Goal: Check status: Check status

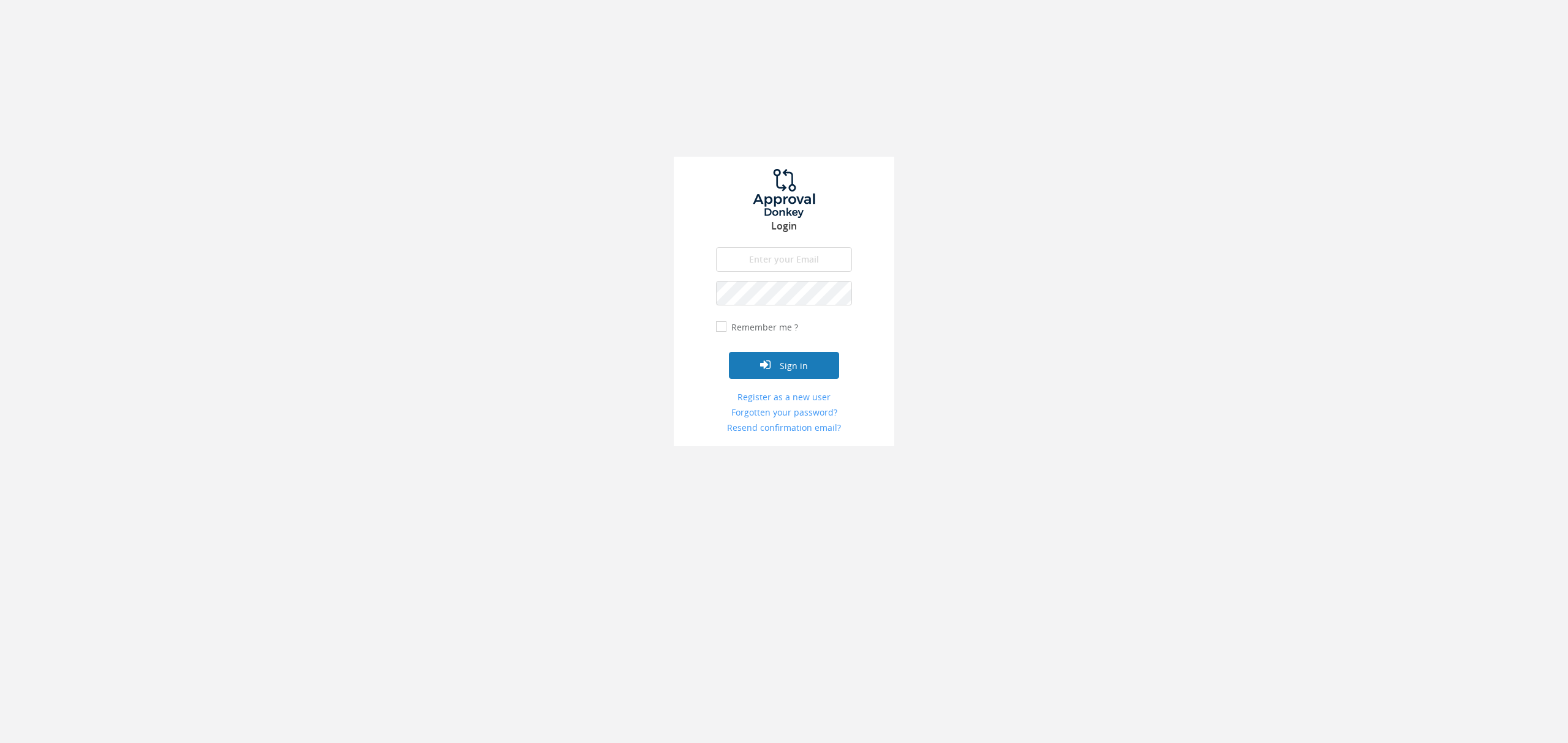
type input "[EMAIL_ADDRESS][DOMAIN_NAME]"
click at [816, 377] on button "Sign in" at bounding box center [784, 365] width 110 height 27
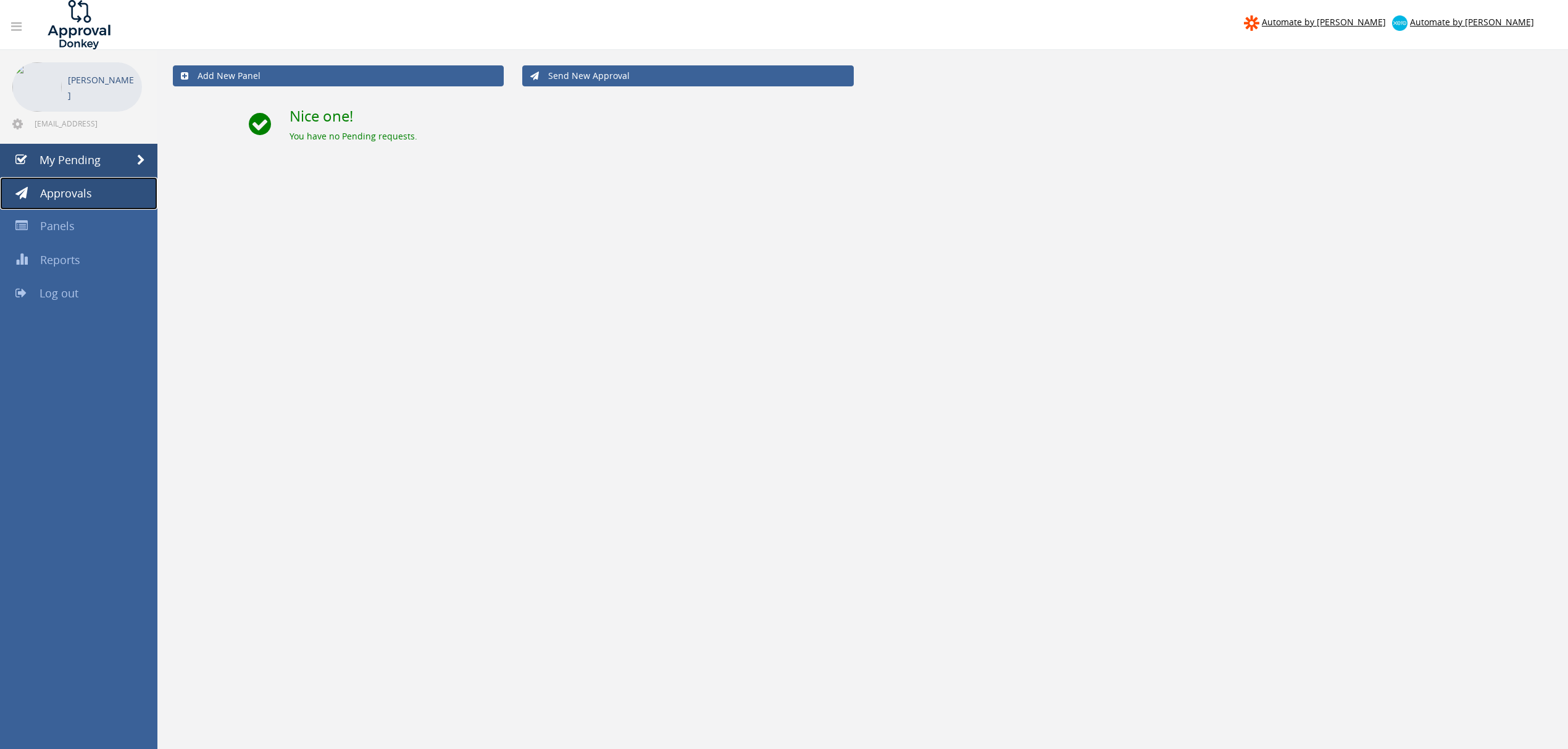
click at [55, 190] on span "Approvals" at bounding box center [66, 193] width 52 height 15
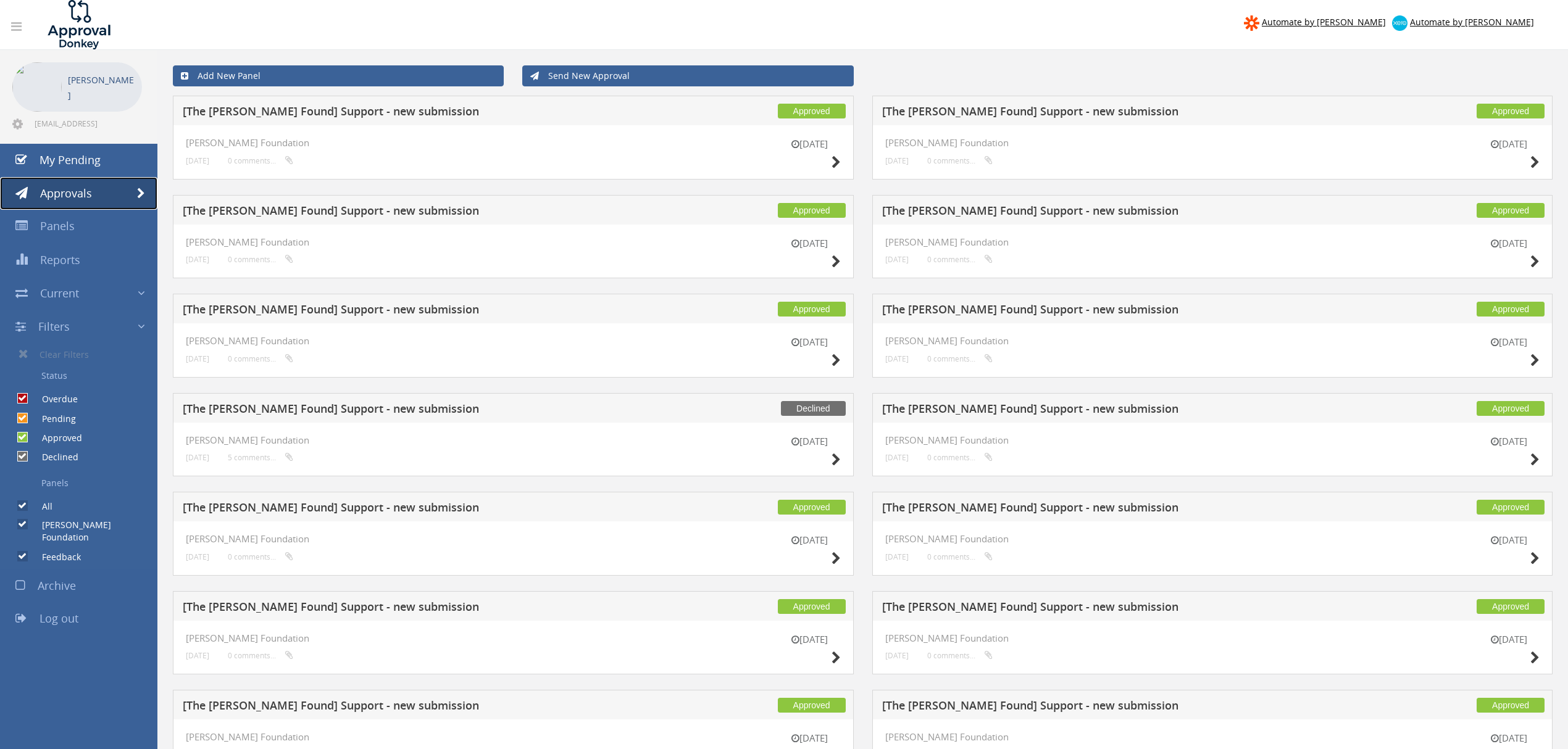
click at [141, 191] on span at bounding box center [141, 193] width 8 height 11
click at [1532, 160] on icon at bounding box center [1534, 163] width 9 height 13
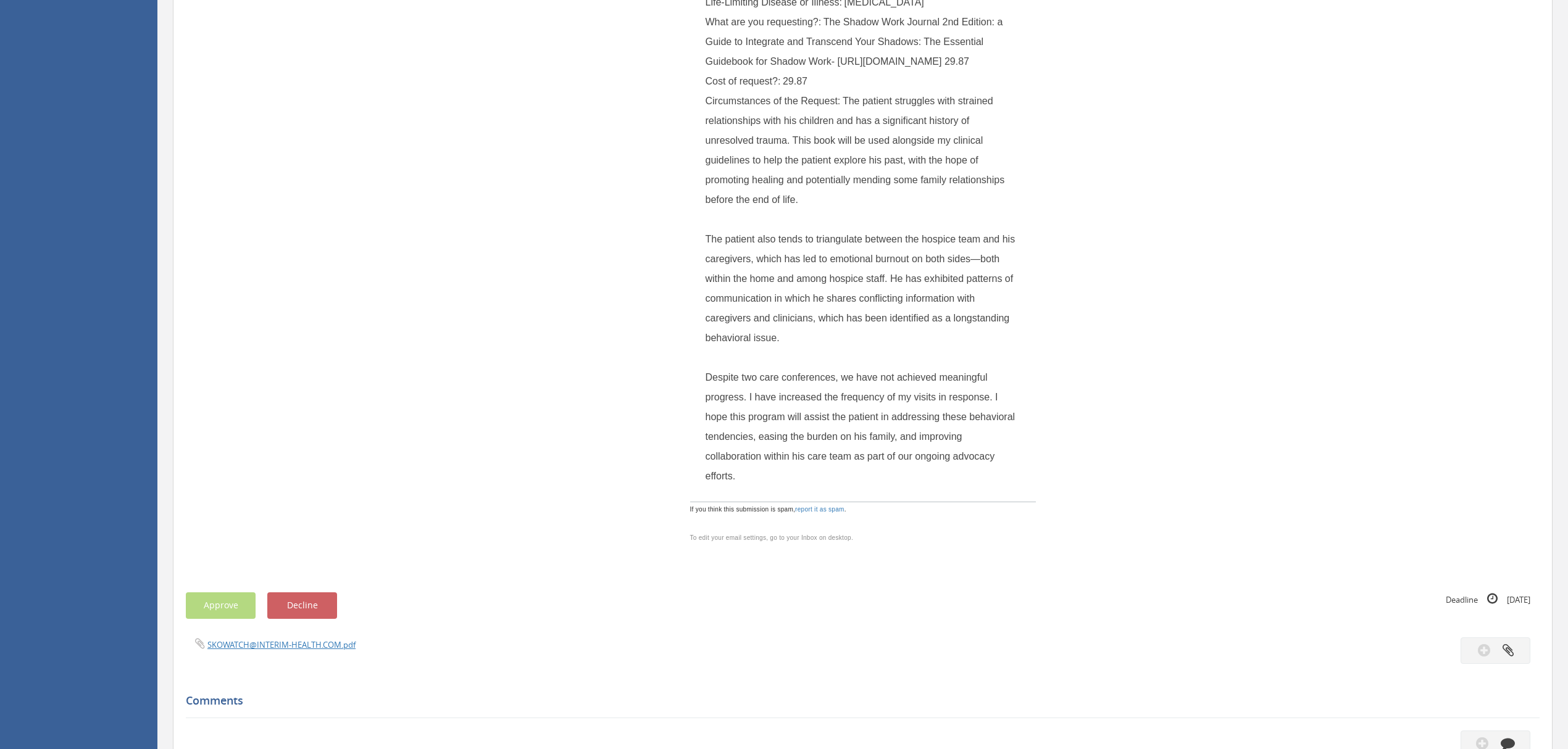
scroll to position [247, 0]
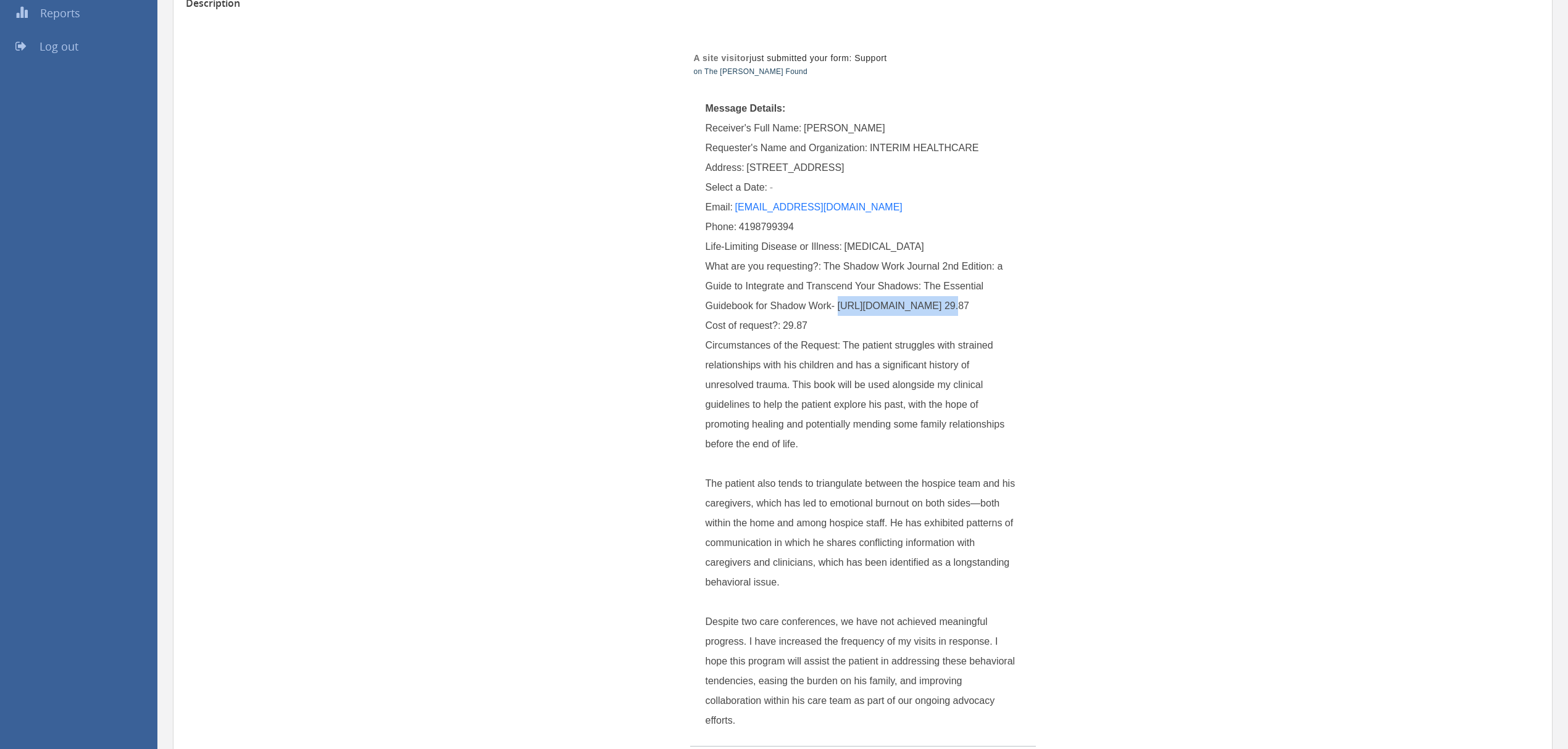
drag, startPoint x: 838, startPoint y: 303, endPoint x: 937, endPoint y: 306, distance: 99.0
click at [937, 306] on span "The Shadow Work Journal 2nd Edition: a Guide to Integrate and Transcend Your Sh…" at bounding box center [855, 286] width 300 height 50
copy span "[URL][DOMAIN_NAME]"
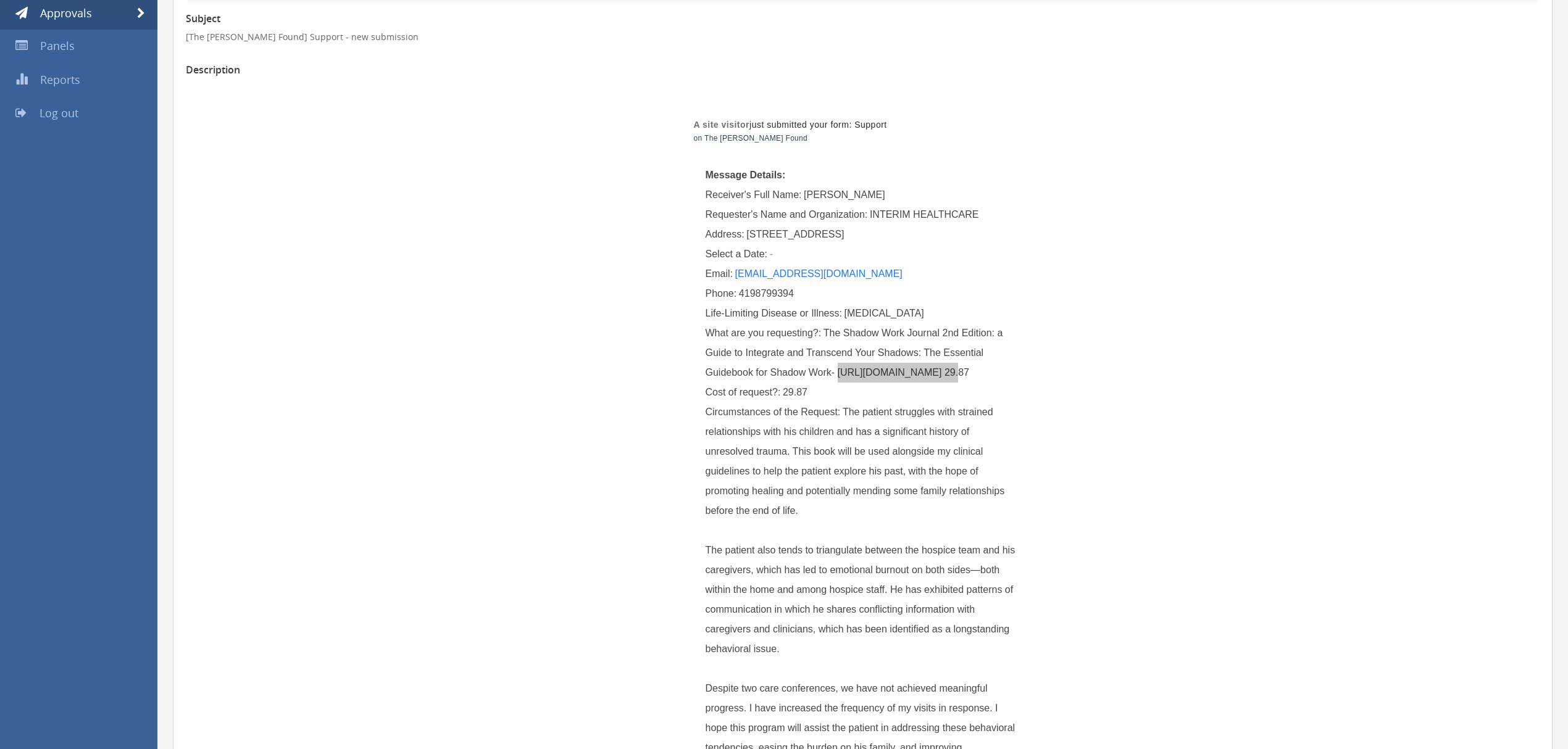
scroll to position [0, 0]
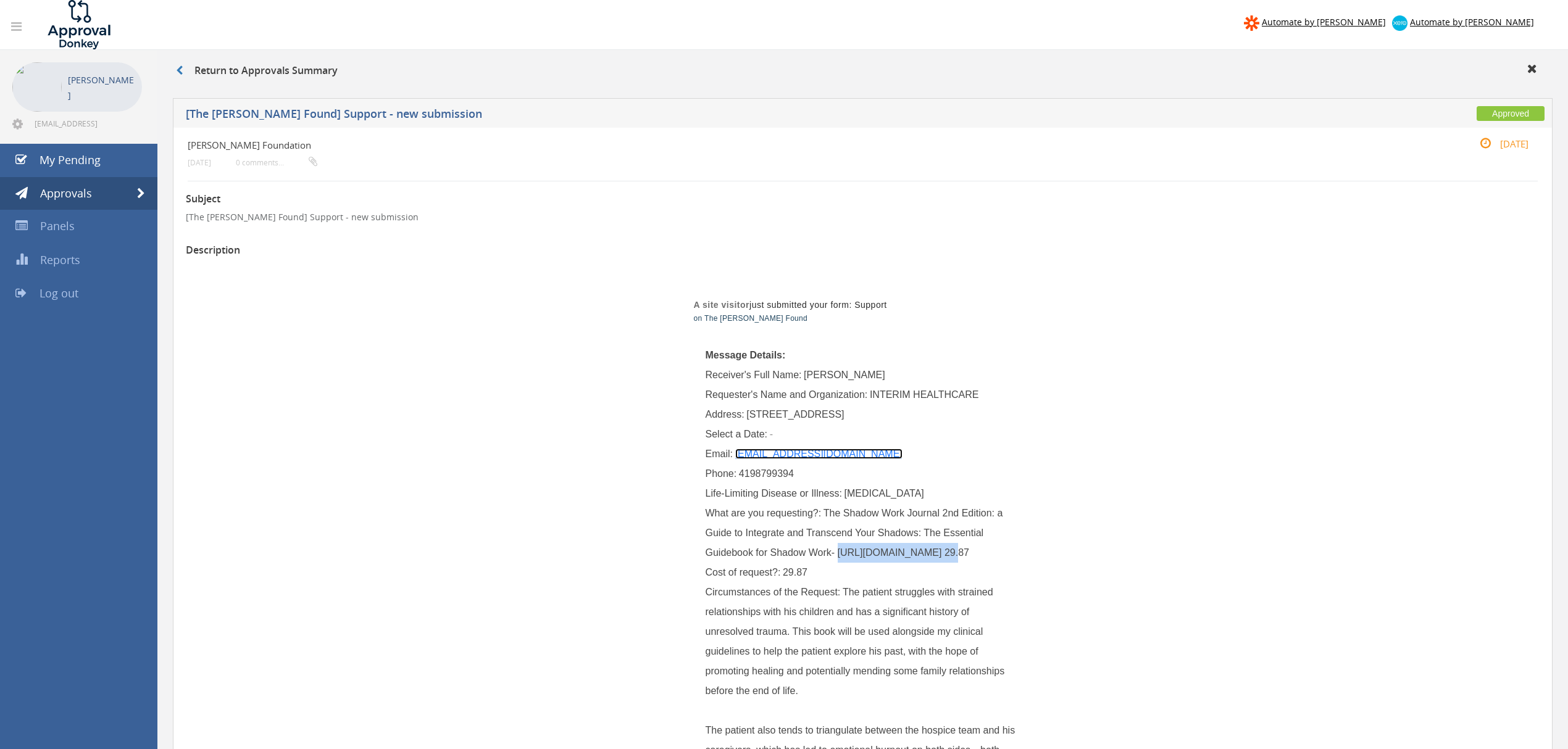
click at [777, 454] on link "[EMAIL_ADDRESS][DOMAIN_NAME]" at bounding box center [819, 454] width 167 height 11
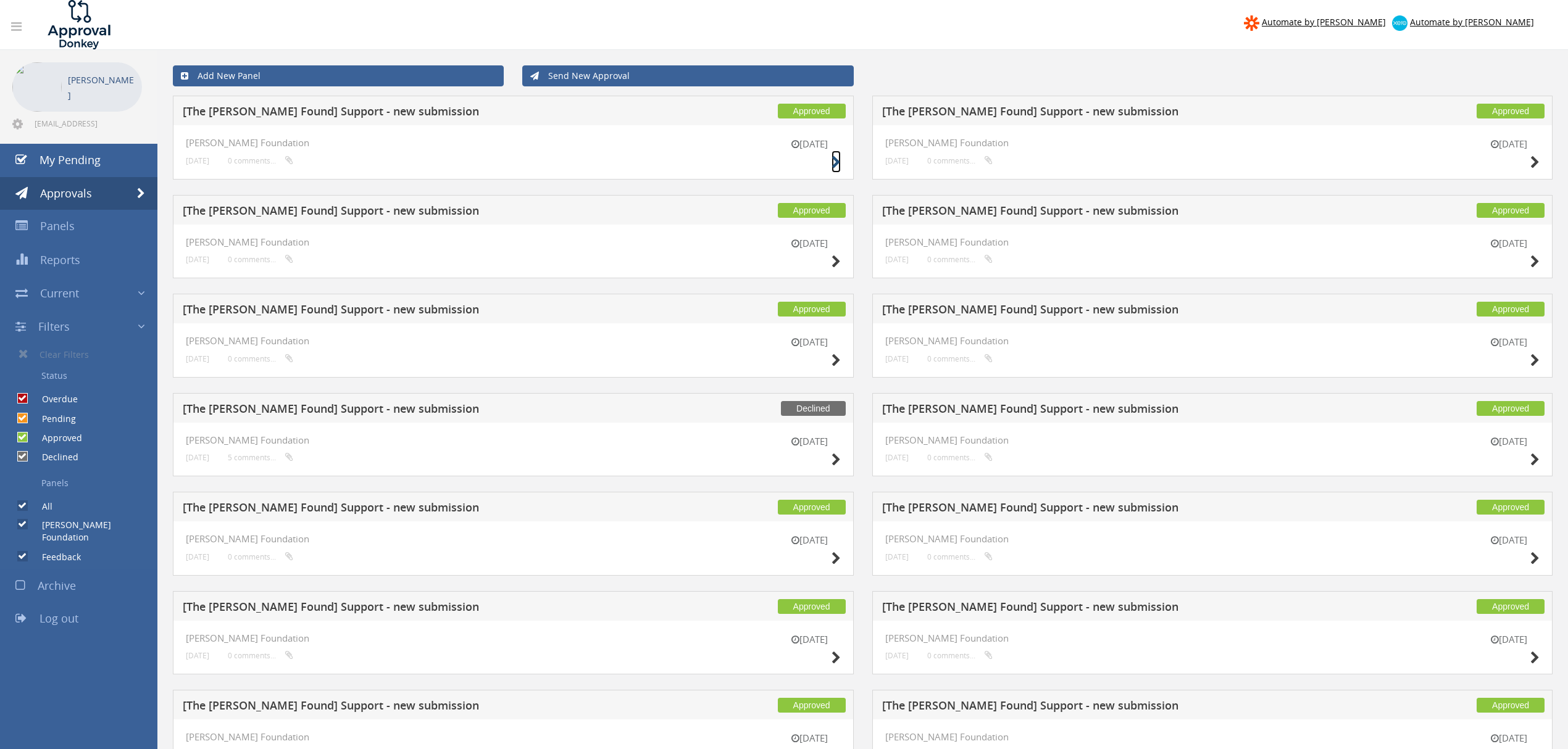
click at [832, 160] on icon at bounding box center [835, 163] width 9 height 13
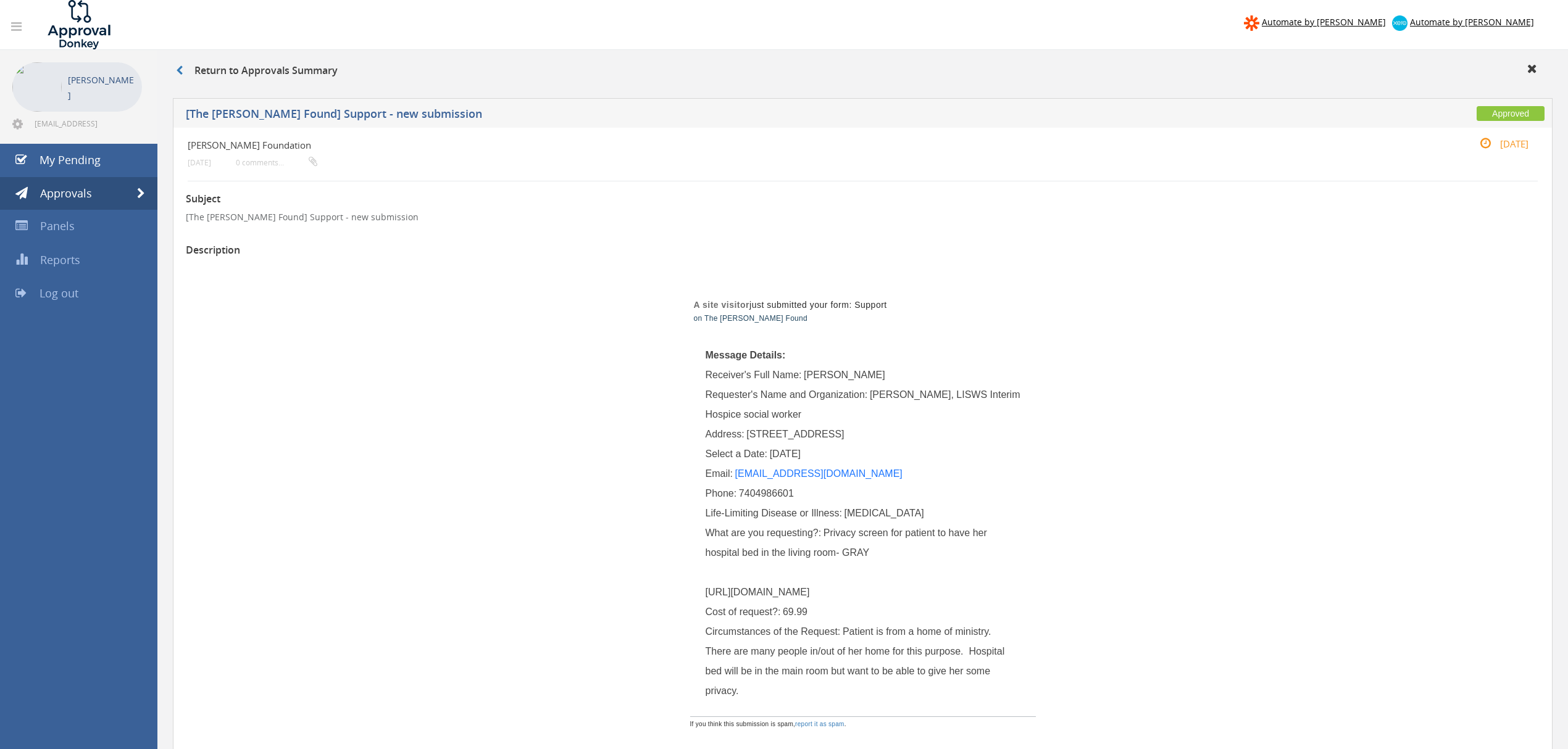
drag, startPoint x: 705, startPoint y: 592, endPoint x: 983, endPoint y: 629, distance: 280.5
click at [983, 602] on div "What are you requesting?: Privacy screen for patient to have her hospital bed i…" at bounding box center [863, 563] width 315 height 79
copy span "[URL][DOMAIN_NAME]"
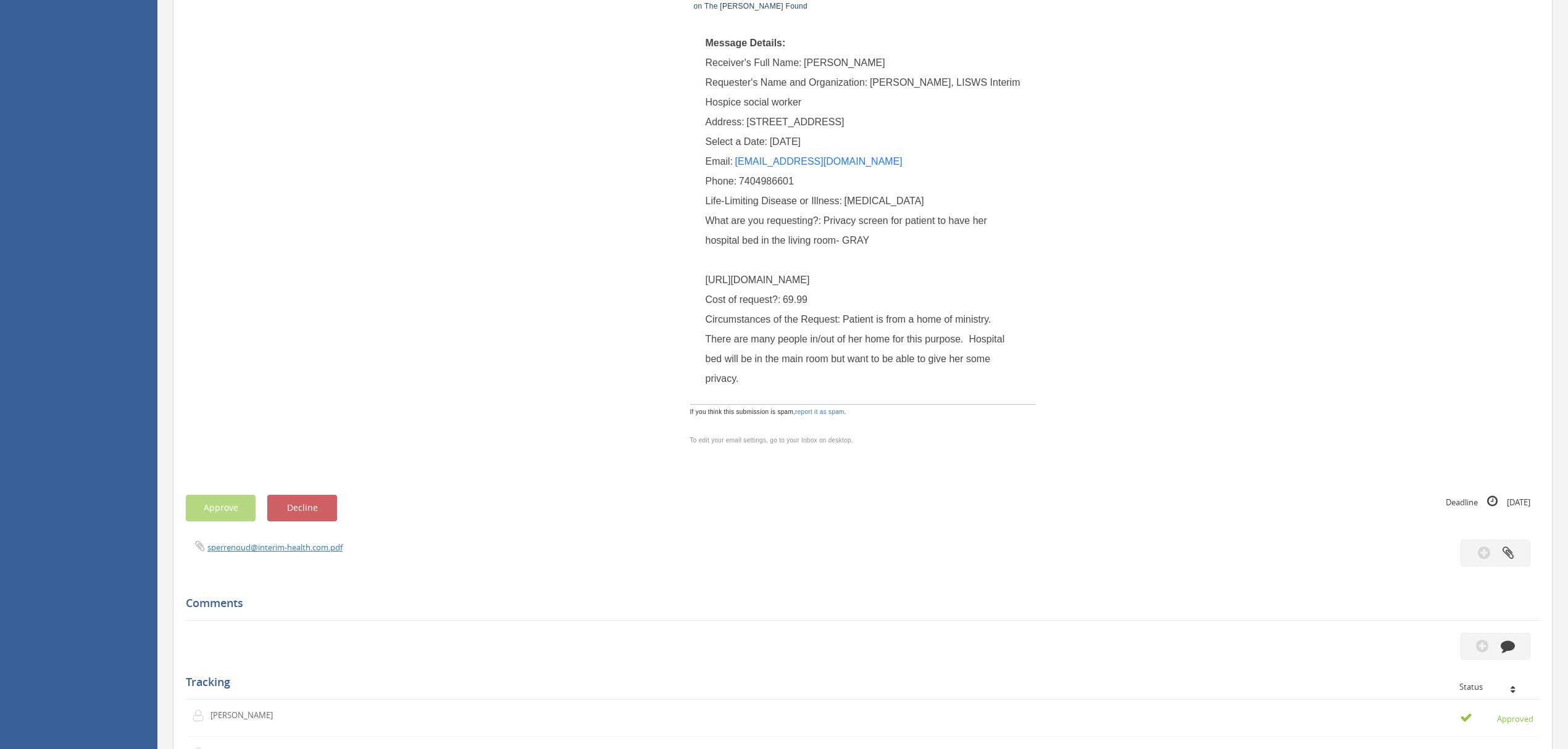
scroll to position [82, 0]
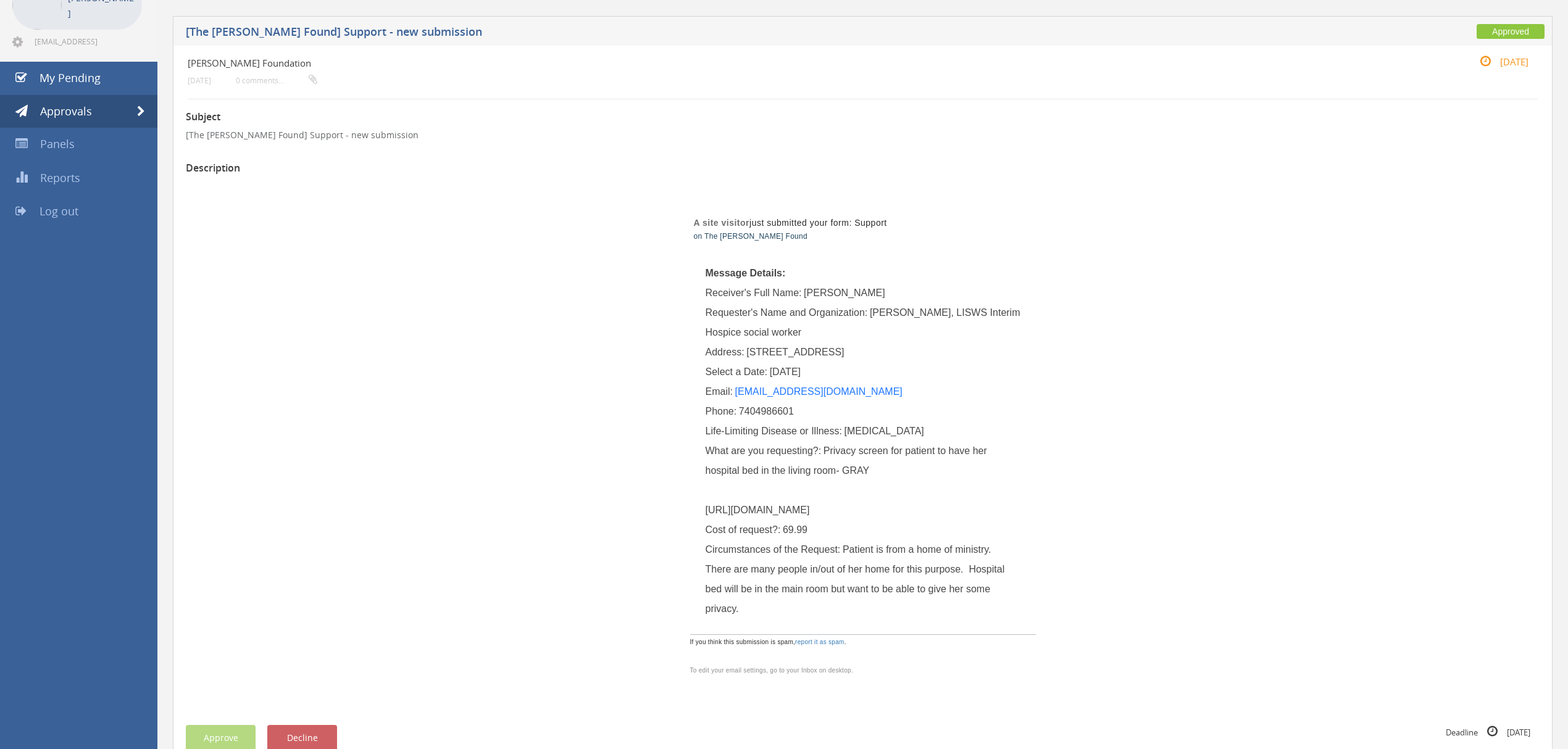
copy span "[URL][DOMAIN_NAME]"
drag, startPoint x: 772, startPoint y: 349, endPoint x: 830, endPoint y: 351, distance: 58.0
click at [834, 351] on span "[STREET_ADDRESS]" at bounding box center [795, 351] width 98 height 11
copy span "Azalea Rd SW"
click at [844, 346] on span "[STREET_ADDRESS]" at bounding box center [795, 351] width 98 height 11
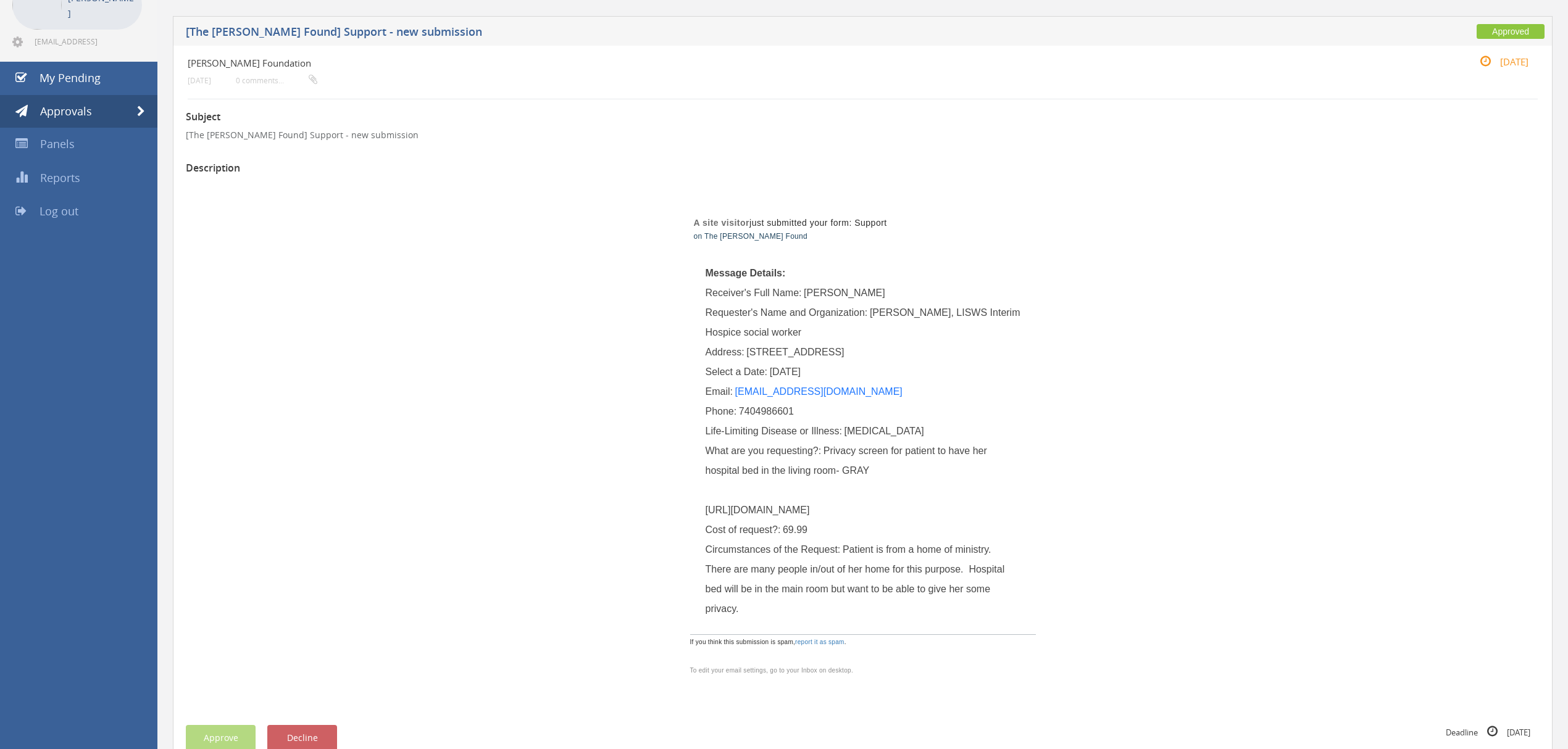
click at [844, 346] on span "[STREET_ADDRESS]" at bounding box center [795, 351] width 98 height 11
copy span "Bowerston"
drag, startPoint x: 799, startPoint y: 408, endPoint x: 739, endPoint y: 408, distance: 60.0
click at [739, 408] on div "Phone: [PHONE_NUMBER]" at bounding box center [863, 412] width 315 height 20
copy span "7404986601"
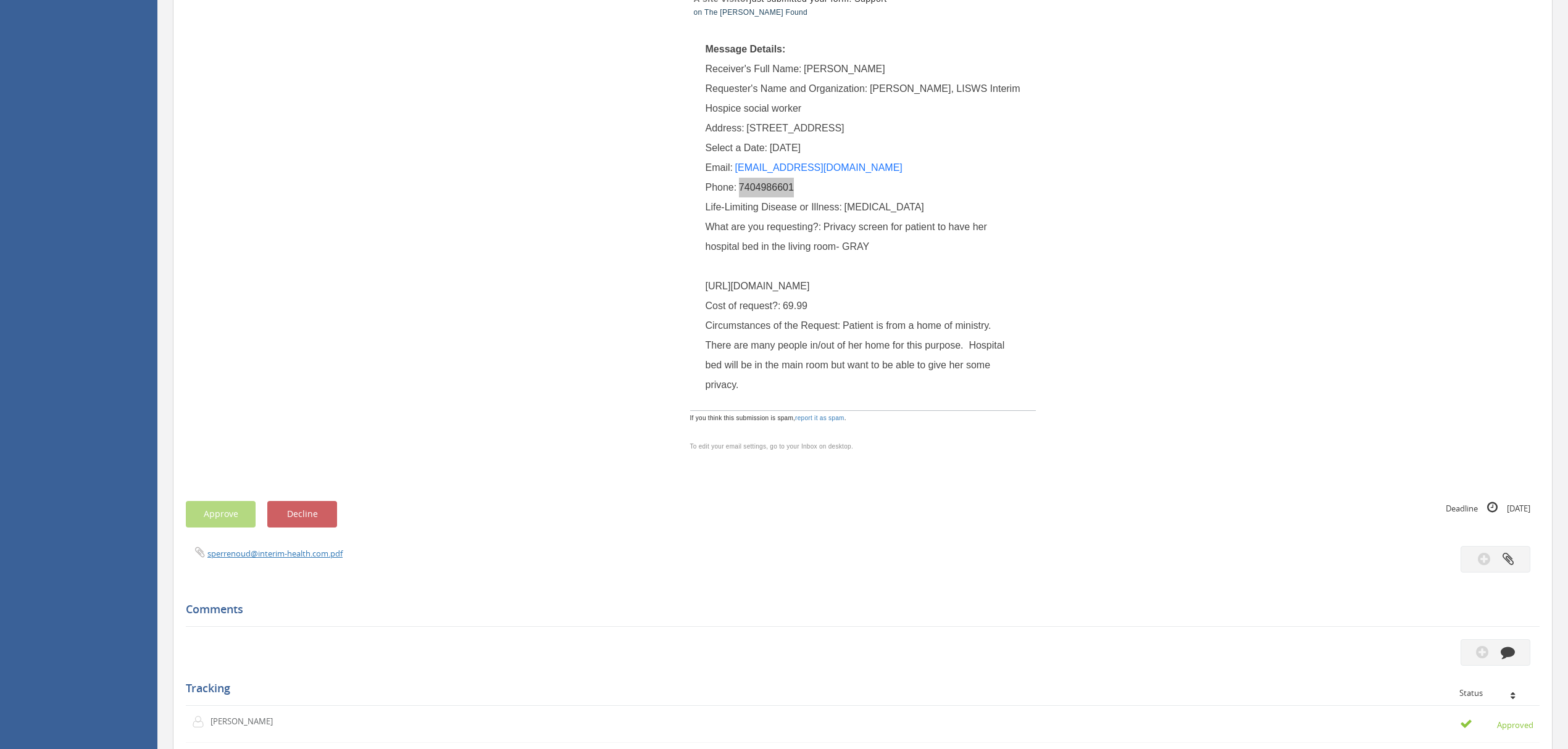
scroll to position [41, 0]
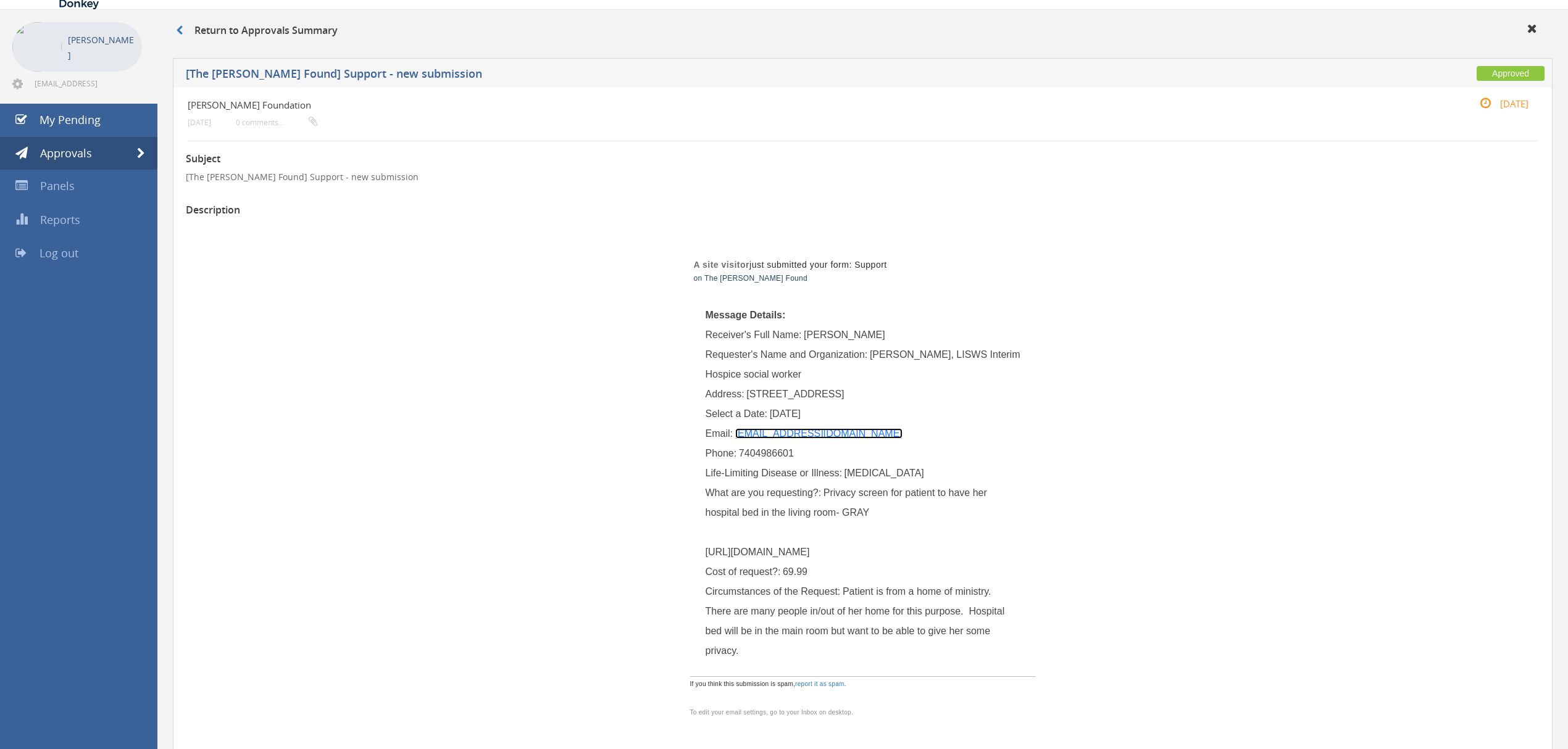
click at [811, 430] on link "[EMAIL_ADDRESS][DOMAIN_NAME]" at bounding box center [819, 433] width 167 height 11
click at [145, 153] on span at bounding box center [141, 153] width 8 height 11
